Goal: Information Seeking & Learning: Compare options

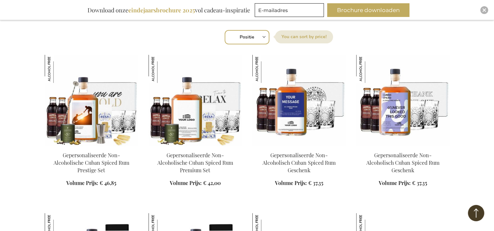
click at [262, 37] on select "Positie Best Sellers Meest bekeken Nieuw Biggest Saving Price: low to high Pric…" at bounding box center [247, 37] width 45 height 14
select select "bestsellers"
click at [225, 30] on select "Positie Best Sellers Meest bekeken Nieuw Biggest Saving Price: low to high Pric…" at bounding box center [247, 37] width 45 height 14
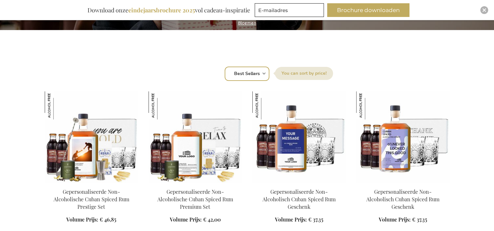
scroll to position [196, 0]
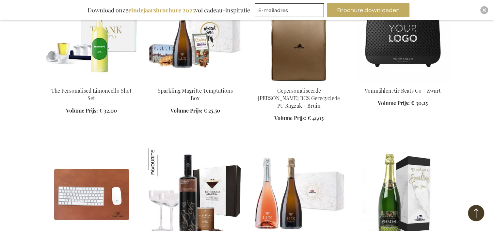
scroll to position [1078, 0]
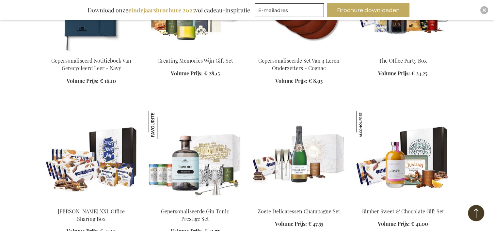
scroll to position [1567, 0]
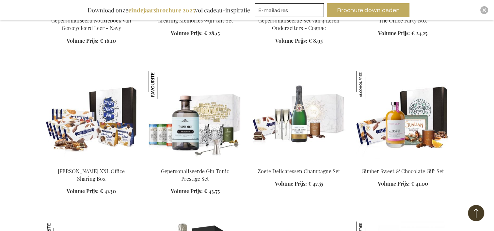
scroll to position [1633, 0]
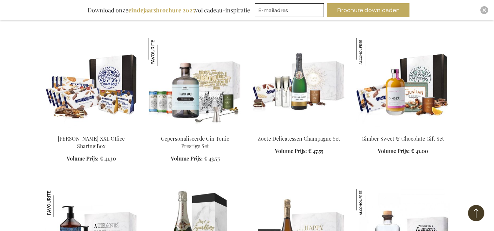
click at [104, 97] on img at bounding box center [91, 83] width 93 height 91
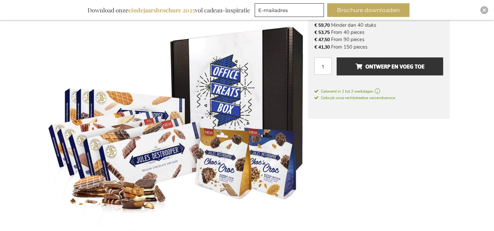
scroll to position [131, 0]
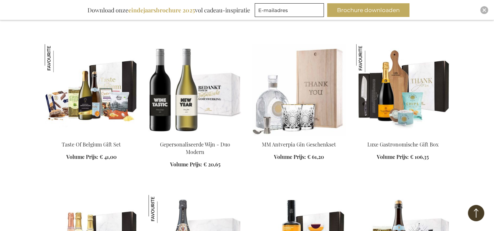
scroll to position [751, 0]
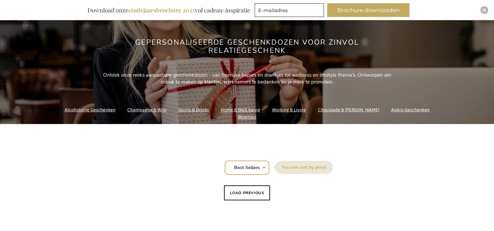
scroll to position [131, 0]
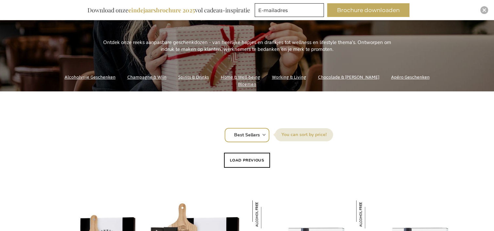
click at [243, 135] on select "Positie Best Sellers Meest bekeken Nieuw Biggest Saving Price: low to high Pric…" at bounding box center [247, 135] width 45 height 14
select select "price_asc"
click at [225, 128] on select "Positie Best Sellers Meest bekeken Nieuw Biggest Saving Price: low to high Pric…" at bounding box center [247, 135] width 45 height 14
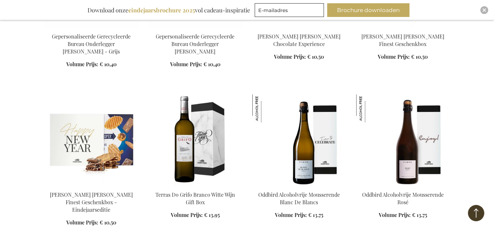
scroll to position [555, 0]
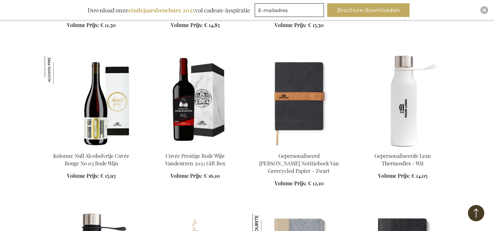
scroll to position [1078, 0]
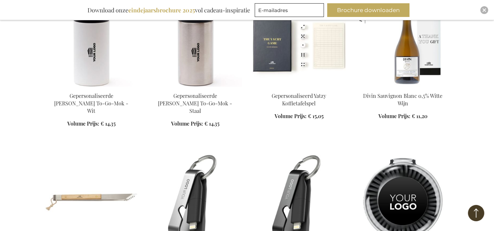
scroll to position [1633, 0]
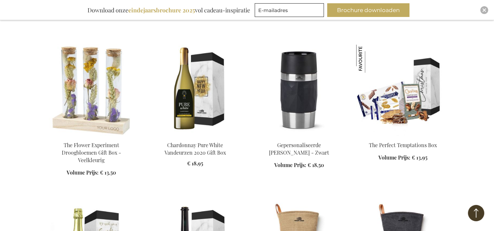
scroll to position [1992, 0]
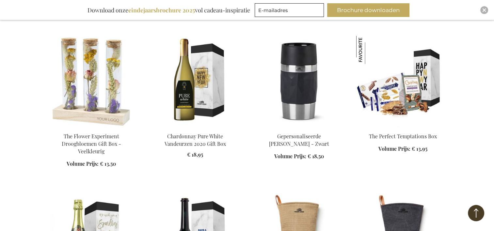
click at [410, 64] on img at bounding box center [402, 81] width 93 height 91
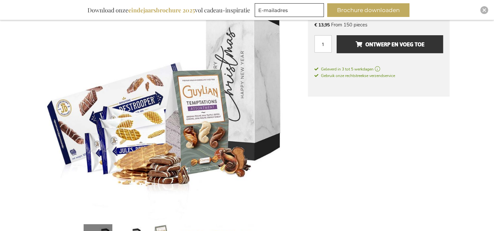
scroll to position [118, 0]
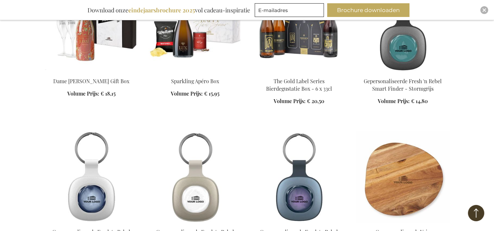
scroll to position [1001, 0]
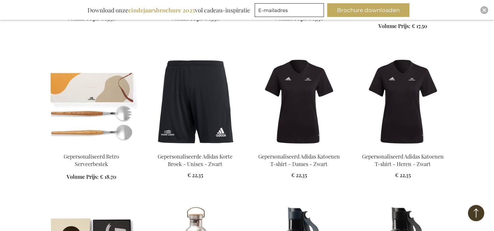
scroll to position [1361, 0]
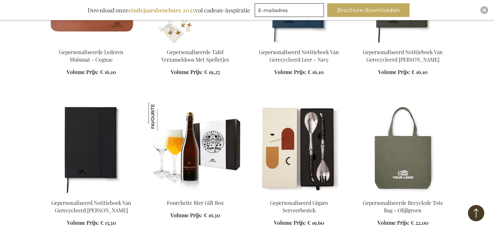
scroll to position [1916, 0]
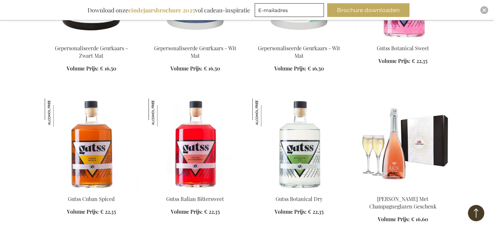
scroll to position [2406, 0]
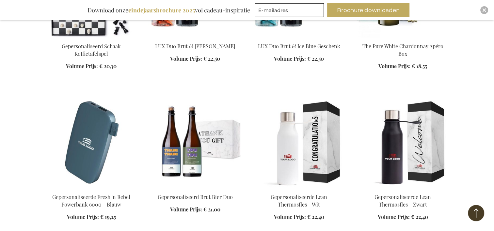
scroll to position [2830, 0]
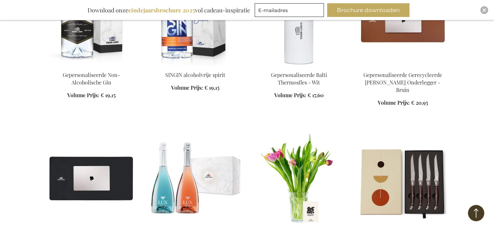
scroll to position [3255, 0]
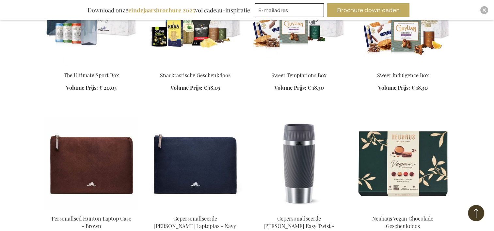
scroll to position [3712, 0]
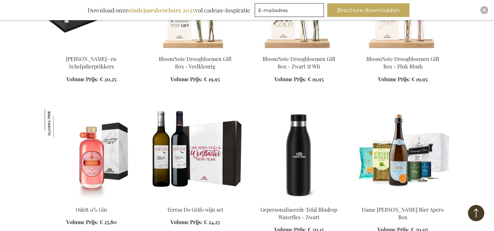
scroll to position [4332, 0]
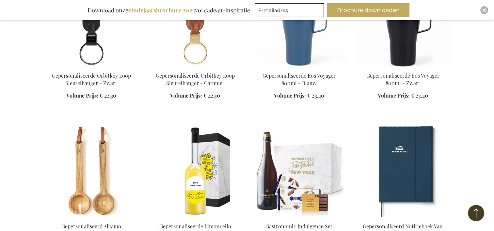
scroll to position [4626, 0]
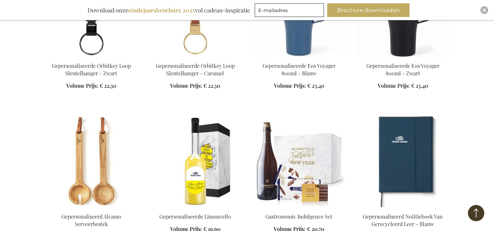
click at [299, 116] on img at bounding box center [298, 161] width 93 height 91
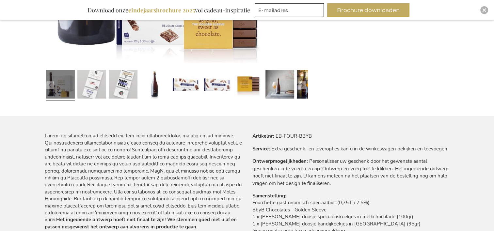
scroll to position [294, 0]
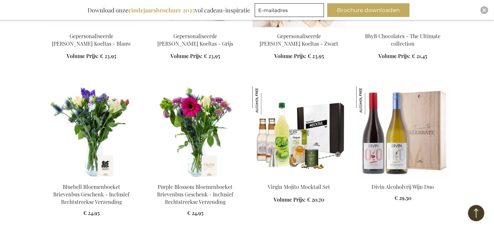
scroll to position [1172, 0]
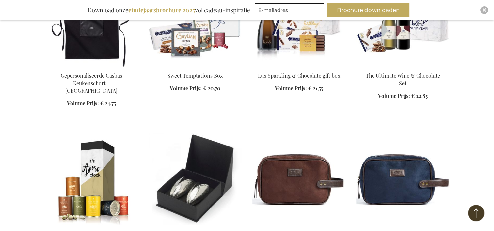
scroll to position [1466, 0]
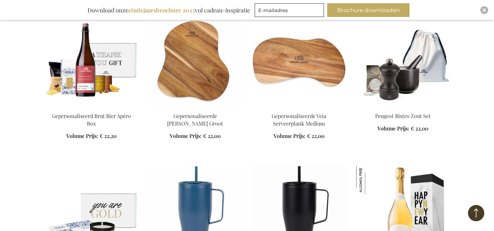
scroll to position [2054, 0]
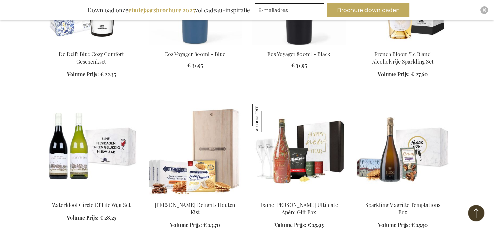
scroll to position [2250, 0]
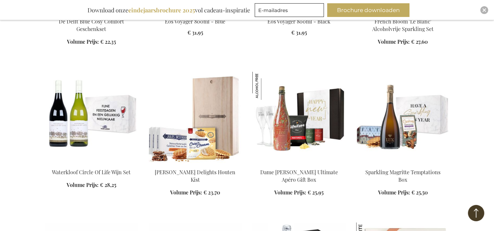
click at [402, 109] on img at bounding box center [402, 117] width 93 height 91
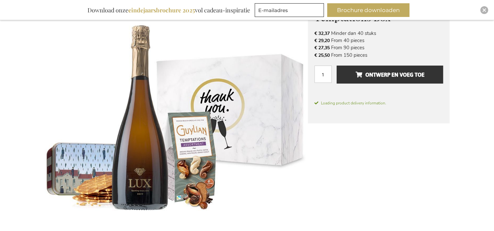
scroll to position [131, 0]
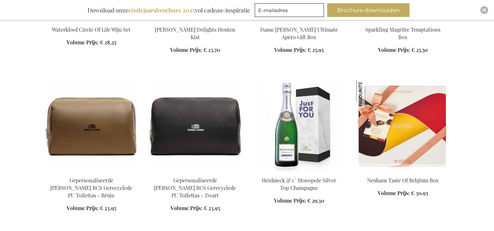
scroll to position [597, 0]
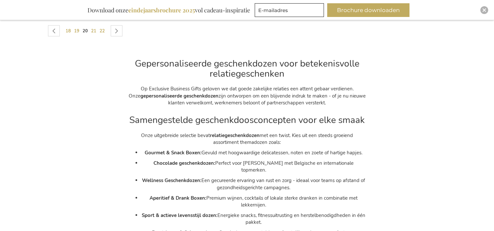
scroll to position [1217, 0]
